Goal: Transaction & Acquisition: Book appointment/travel/reservation

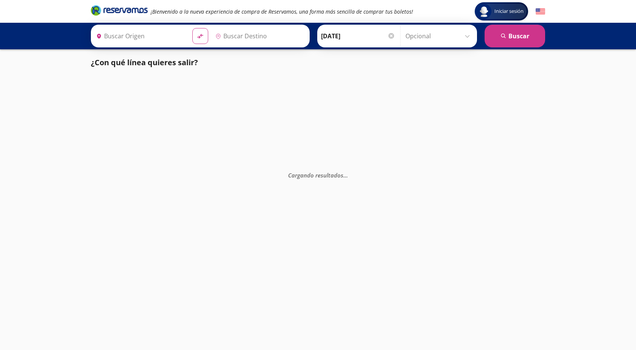
type input "[GEOGRAPHIC_DATA], [GEOGRAPHIC_DATA]"
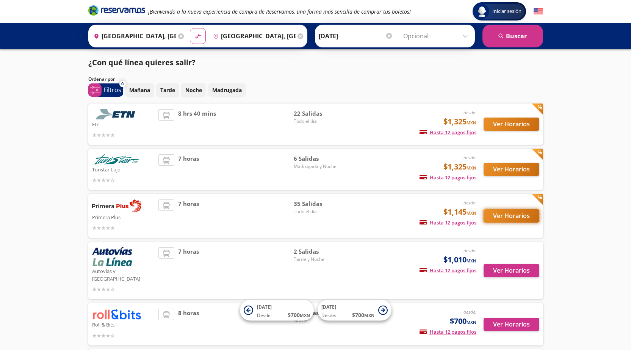
click at [515, 214] on button "Ver Horarios" at bounding box center [511, 215] width 56 height 13
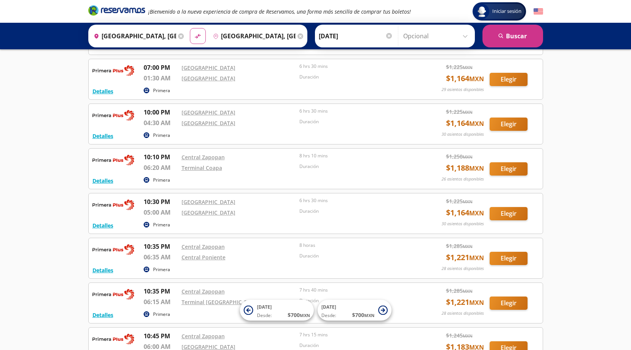
scroll to position [664, 0]
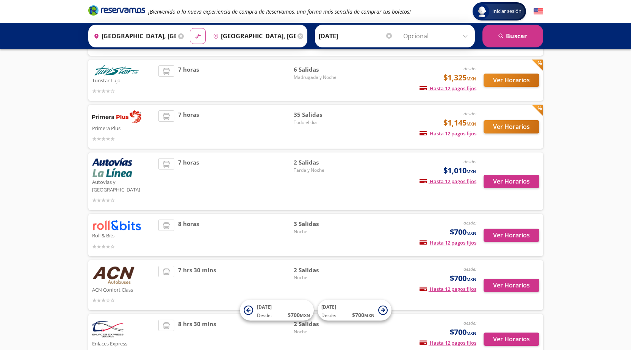
scroll to position [76, 0]
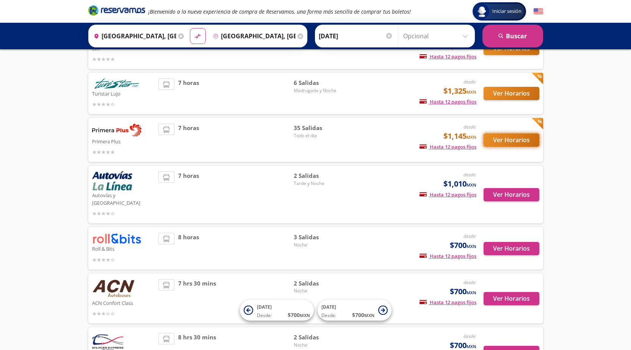
click at [507, 138] on button "Ver Horarios" at bounding box center [511, 139] width 56 height 13
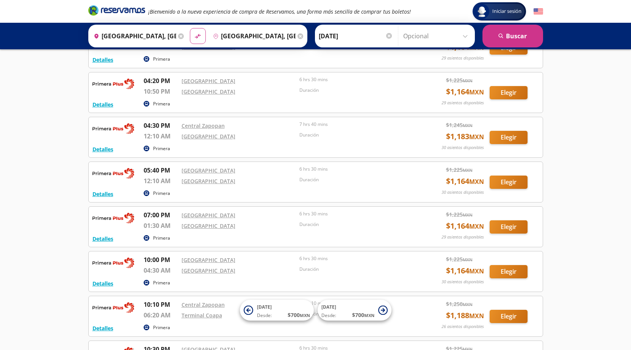
scroll to position [568, 0]
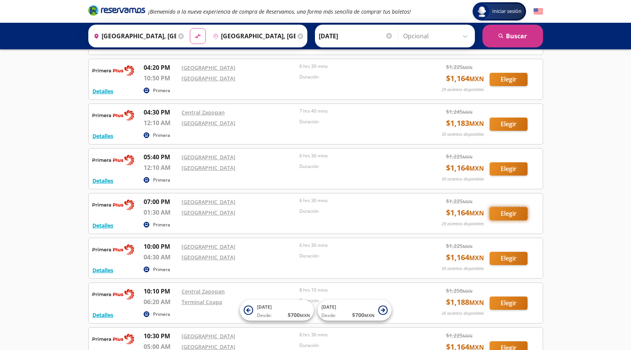
click at [510, 212] on button "Elegir" at bounding box center [508, 213] width 38 height 13
